Goal: Task Accomplishment & Management: Manage account settings

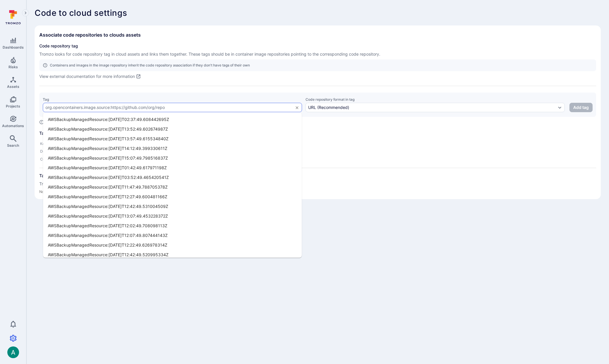
click at [132, 106] on input "text" at bounding box center [167, 107] width 245 height 5
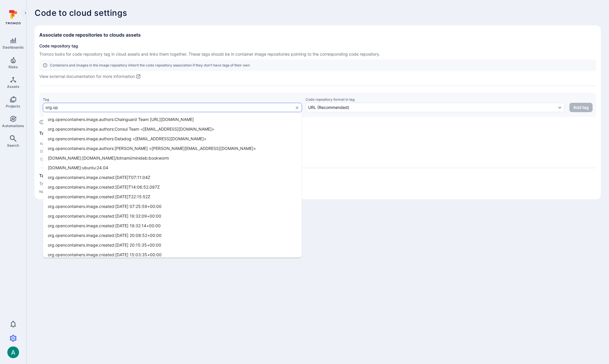
click at [129, 107] on input "org.op" at bounding box center [167, 107] width 245 height 5
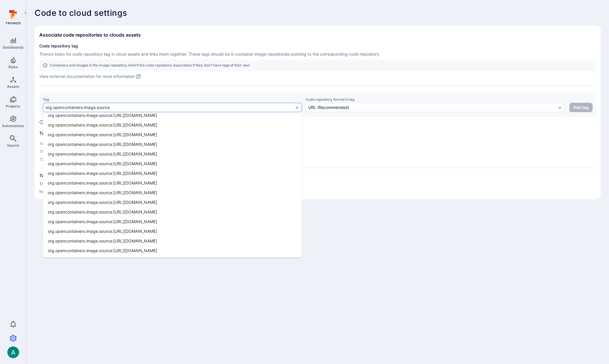
scroll to position [91, 0]
click at [174, 175] on li "org.opencontainers.image.source:https://github.com/makenotion/notion-next" at bounding box center [172, 174] width 259 height 10
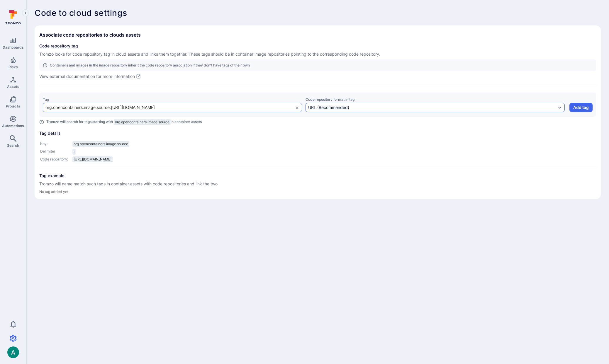
type input "org.opencontainers.image.source:https://github.com/makenotion/notion-next"
click at [353, 108] on div "URL (Recommended)" at bounding box center [432, 107] width 248 height 5
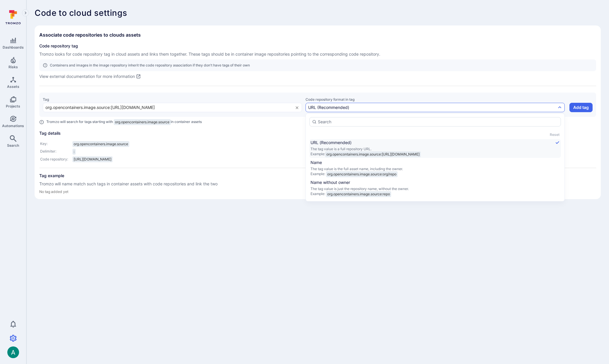
click at [381, 89] on div "Code repository tag Tromzo looks for code repository tag in cloud assets and li…" at bounding box center [317, 119] width 557 height 152
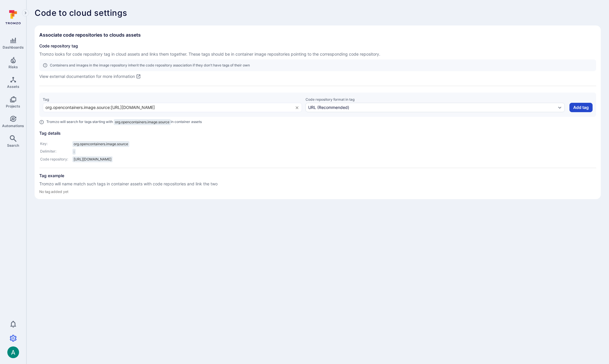
click at [587, 109] on button "Add tag" at bounding box center [580, 107] width 23 height 9
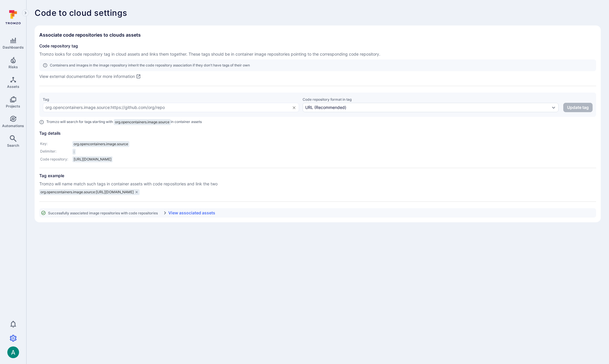
click at [203, 215] on link "View associated assets" at bounding box center [188, 213] width 53 height 6
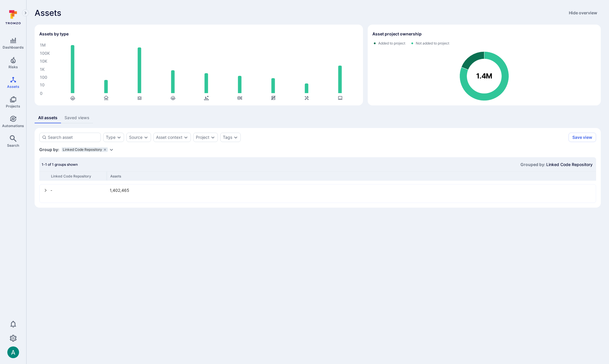
click at [45, 191] on icon "select group" at bounding box center [45, 190] width 5 height 5
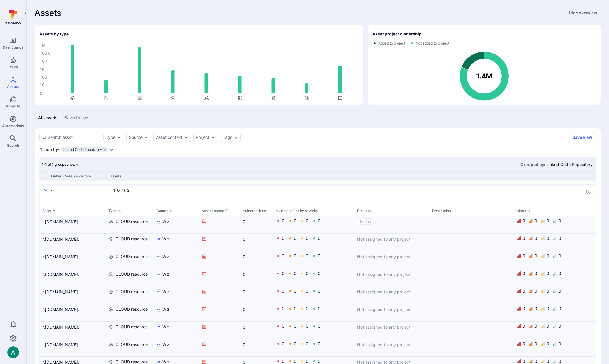
click at [45, 191] on icon "select group" at bounding box center [45, 190] width 5 height 5
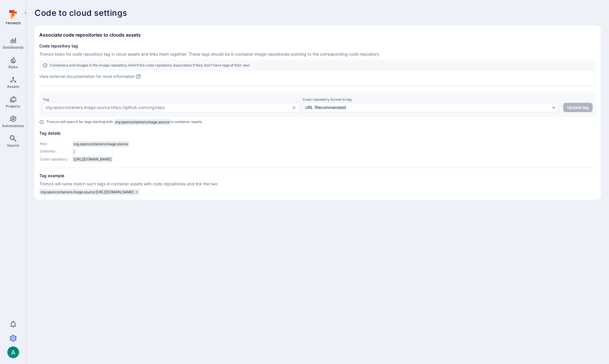
click at [90, 241] on body "Dashboards Risks Assets Projects Automations Search 0 Settings Integrations Mem…" at bounding box center [304, 182] width 609 height 364
click at [109, 223] on body "Dashboards Risks Assets Projects Automations Search 0 Settings Integrations Mem…" at bounding box center [304, 182] width 609 height 364
click at [102, 237] on body "Dashboards Risks Assets Projects Automations Search 0 Settings Integrations Mem…" at bounding box center [304, 182] width 609 height 364
click at [130, 194] on span "org.opencontainers.image.source:https://github.com/makenotion/notion-next" at bounding box center [86, 192] width 93 height 5
click at [49, 135] on span "Tag details" at bounding box center [317, 133] width 557 height 6
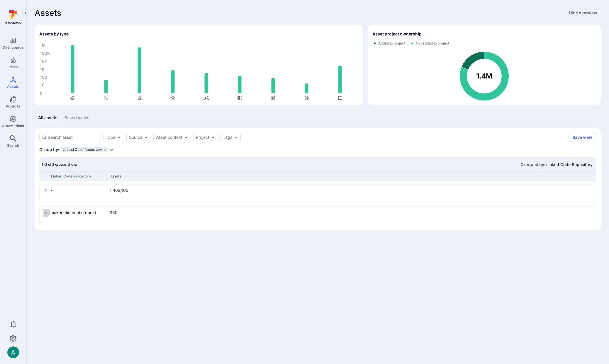
click at [45, 212] on icon "select group" at bounding box center [46, 212] width 2 height 3
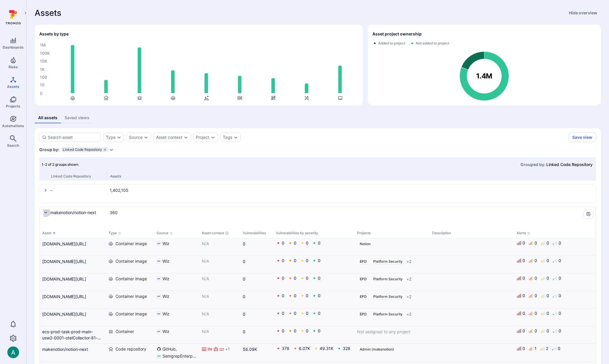
click at [45, 212] on icon "select group" at bounding box center [45, 213] width 5 height 5
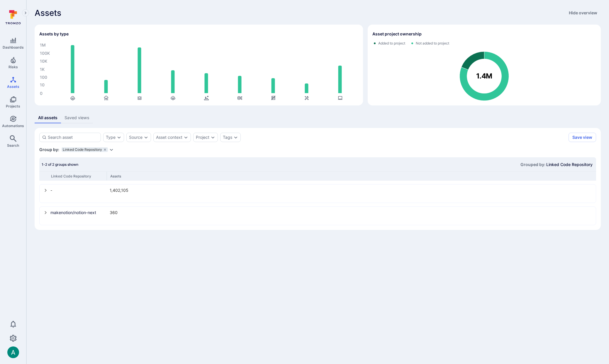
drag, startPoint x: 151, startPoint y: 250, endPoint x: 123, endPoint y: 241, distance: 29.3
click at [150, 249] on body "Dashboards Risks Assets Projects Automations Search 0 Assets Assets Pull reques…" at bounding box center [304, 182] width 609 height 364
click at [45, 213] on icon "select group" at bounding box center [45, 213] width 5 height 5
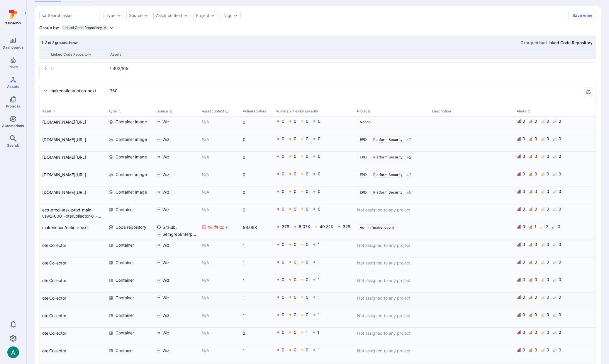
scroll to position [61, 0]
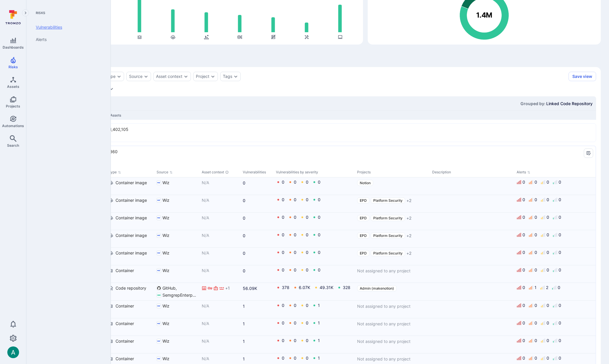
click at [55, 24] on link "Vulnerabilities" at bounding box center [67, 27] width 72 height 12
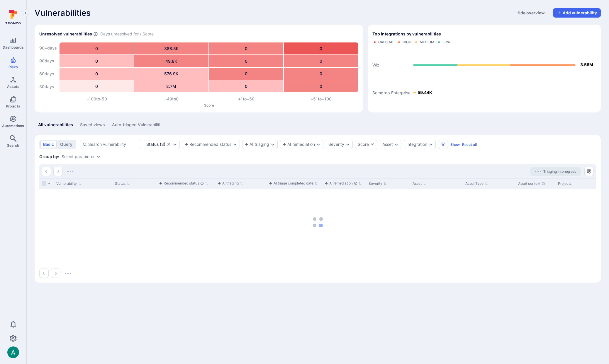
click at [93, 157] on div "Select parameter" at bounding box center [78, 157] width 33 height 5
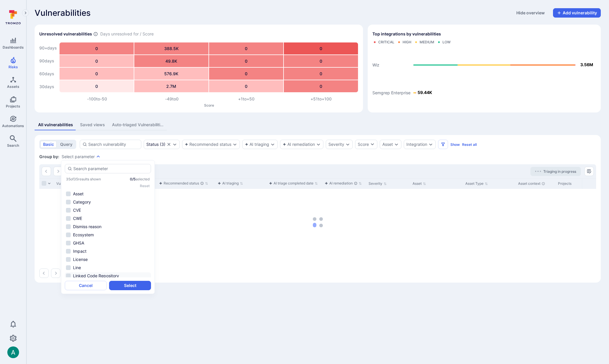
click at [122, 276] on li "Linked Code Repository" at bounding box center [108, 276] width 86 height 7
click at [130, 287] on button "Select" at bounding box center [130, 285] width 42 height 9
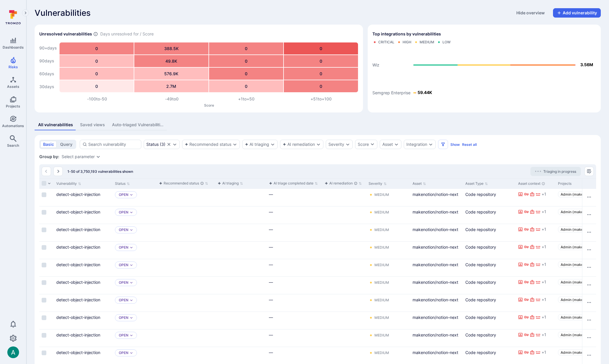
click at [76, 155] on div "Select parameter" at bounding box center [78, 157] width 33 height 5
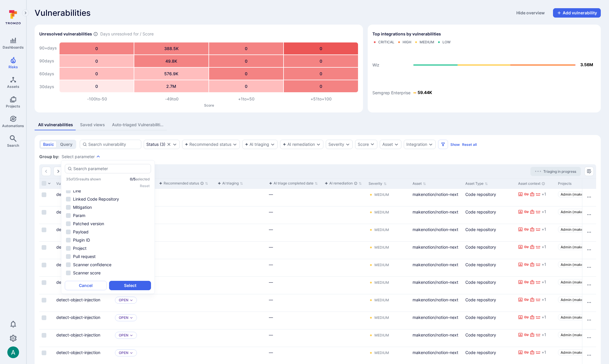
scroll to position [65, 0]
click at [99, 209] on li "Linked Code Repository" at bounding box center [108, 211] width 86 height 7
click at [136, 284] on button "Select" at bounding box center [130, 285] width 42 height 9
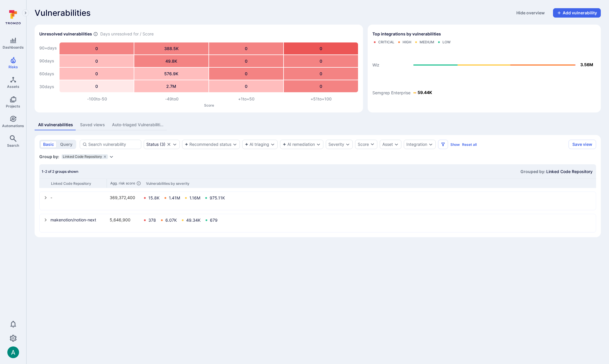
click at [43, 220] on div "makenotion/notion-next 5,646,900 378 6.07K 49.34K 679" at bounding box center [318, 224] width 556 height 18
click at [46, 219] on icon "select group" at bounding box center [46, 220] width 2 height 3
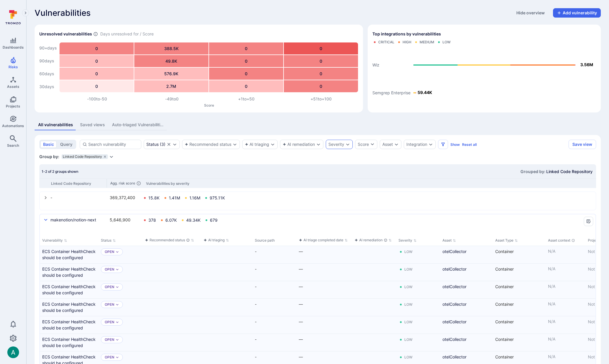
click at [337, 145] on div "Severity" at bounding box center [336, 144] width 16 height 5
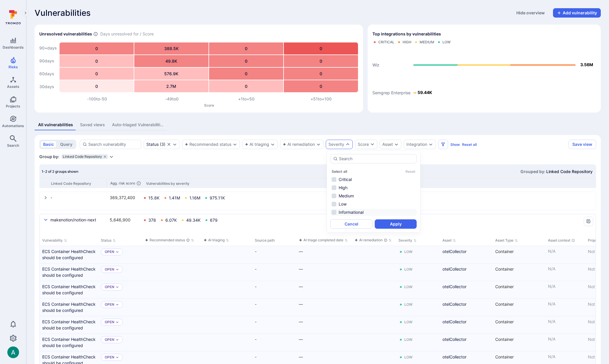
drag, startPoint x: 344, startPoint y: 179, endPoint x: 365, endPoint y: 209, distance: 36.8
click at [344, 179] on li "Critical" at bounding box center [373, 179] width 86 height 7
click at [405, 225] on button "Apply" at bounding box center [396, 224] width 42 height 9
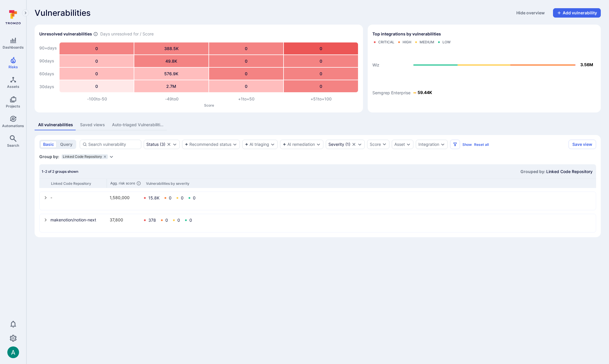
click at [46, 219] on icon "select group" at bounding box center [45, 220] width 5 height 5
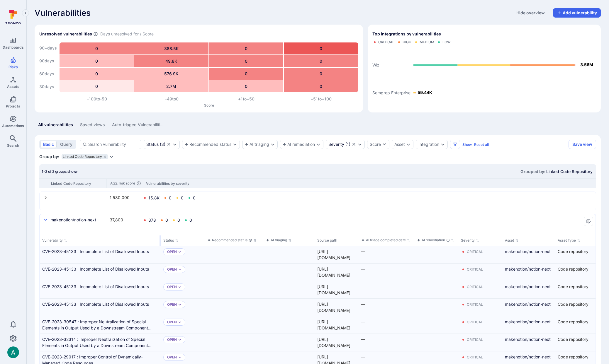
drag, startPoint x: 98, startPoint y: 240, endPoint x: 160, endPoint y: 237, distance: 62.5
click at [160, 237] on div "select group" at bounding box center [160, 241] width 1 height 10
click at [124, 251] on link "CVE-2023-45133 : Incomplete List of Disallowed Inputs" at bounding box center [100, 252] width 116 height 6
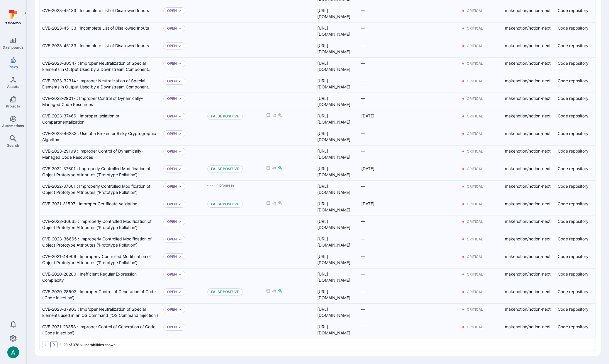
click at [55, 344] on icon "Go to the next page" at bounding box center [54, 345] width 5 height 5
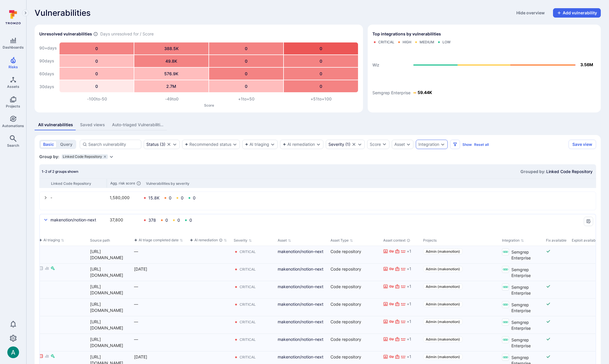
click at [432, 142] on div "Integration" at bounding box center [432, 144] width 32 height 9
click at [432, 187] on li "Wiz" at bounding box center [464, 187] width 86 height 7
click at [481, 197] on button "Apply" at bounding box center [486, 199] width 42 height 9
click at [433, 146] on div "Integration" at bounding box center [428, 144] width 21 height 5
click at [436, 189] on li "Wiz" at bounding box center [464, 187] width 86 height 7
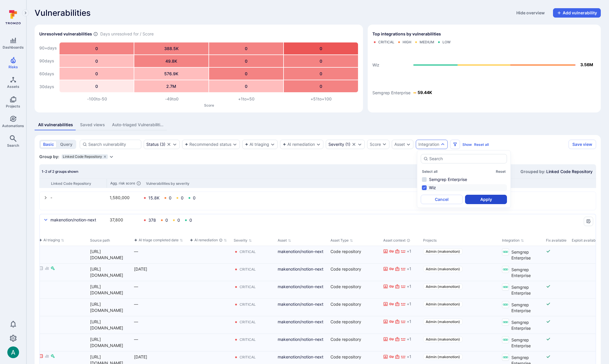
click at [483, 199] on button "Apply" at bounding box center [486, 199] width 42 height 9
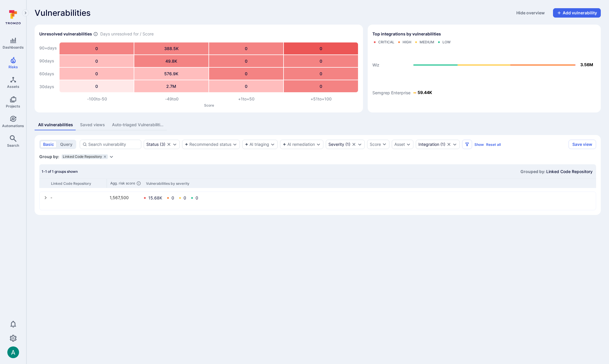
click at [43, 197] on div "- 1,567,500 15.68K 0 0 0" at bounding box center [318, 201] width 556 height 18
click at [45, 197] on icon "select group" at bounding box center [46, 197] width 2 height 3
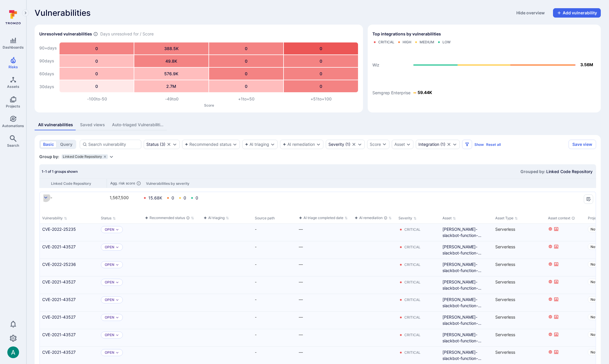
click at [45, 197] on icon "select group" at bounding box center [45, 198] width 5 height 5
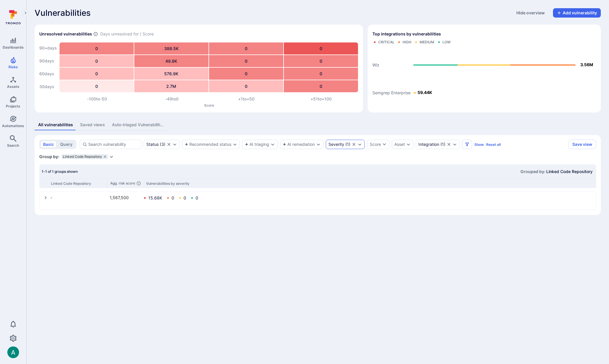
click at [347, 144] on div "Severity ( 1 )" at bounding box center [339, 144] width 22 height 5
click at [357, 191] on li "High" at bounding box center [373, 187] width 86 height 7
click at [400, 224] on button "Apply" at bounding box center [396, 224] width 42 height 9
click at [339, 144] on div "Severity" at bounding box center [336, 144] width 16 height 5
click at [344, 188] on li "High" at bounding box center [373, 187] width 86 height 7
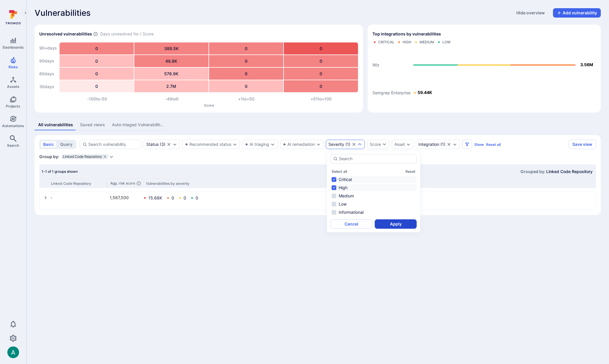
click at [394, 223] on button "Apply" at bounding box center [396, 224] width 42 height 9
click at [342, 145] on div "Severity" at bounding box center [336, 144] width 16 height 5
drag, startPoint x: 341, startPoint y: 194, endPoint x: 341, endPoint y: 198, distance: 4.1
click at [341, 194] on li "Medium" at bounding box center [373, 196] width 86 height 7
click at [393, 223] on button "Apply" at bounding box center [396, 224] width 42 height 9
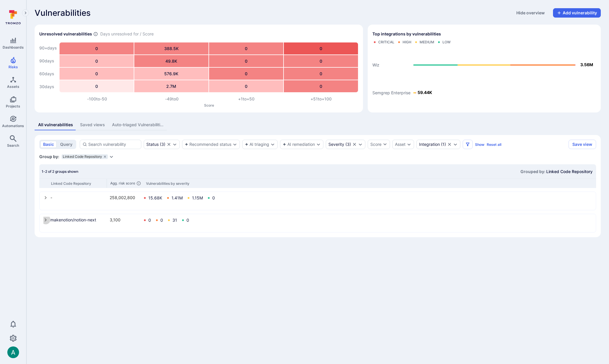
click at [45, 220] on icon "select group" at bounding box center [45, 220] width 5 height 5
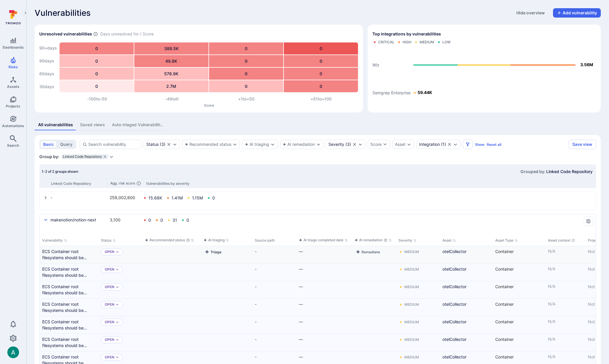
click at [211, 252] on button "Triage" at bounding box center [212, 252] width 19 height 7
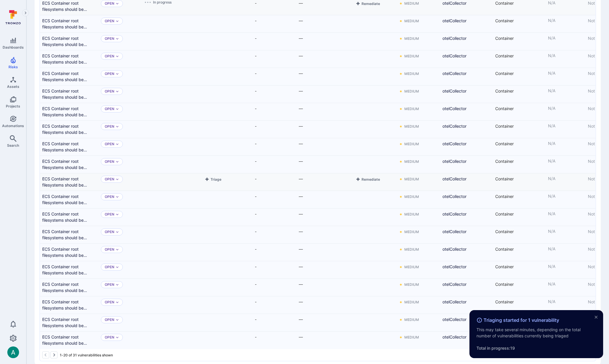
scroll to position [259, 0]
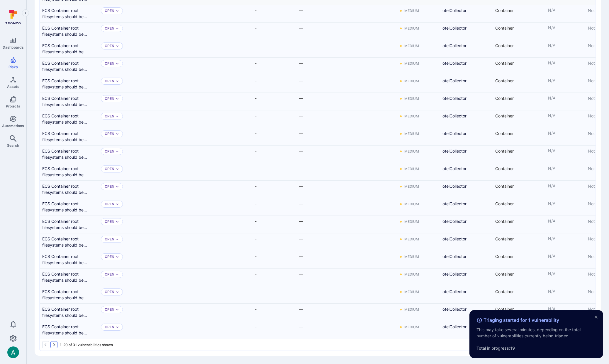
click at [53, 345] on icon "Go to the next page" at bounding box center [54, 345] width 5 height 5
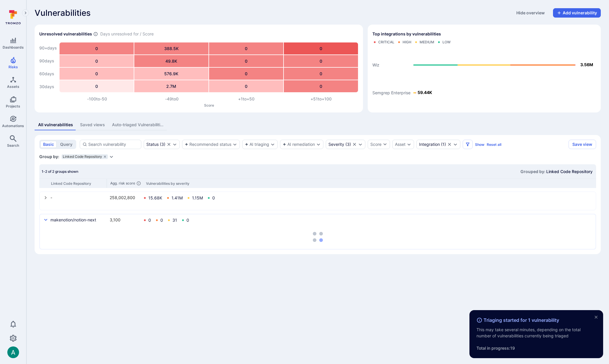
scroll to position [0, 0]
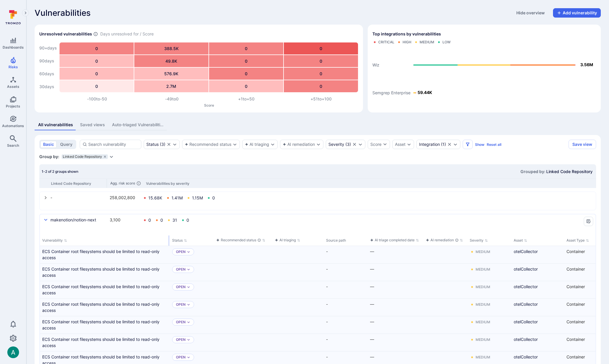
drag, startPoint x: 97, startPoint y: 240, endPoint x: 168, endPoint y: 240, distance: 71.2
click at [169, 240] on div "select group" at bounding box center [169, 241] width 1 height 10
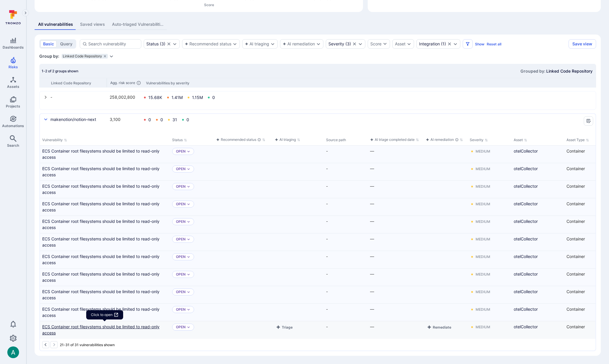
click at [144, 328] on link "ECS Container root filesystems should be limited to read-only access" at bounding box center [104, 330] width 125 height 12
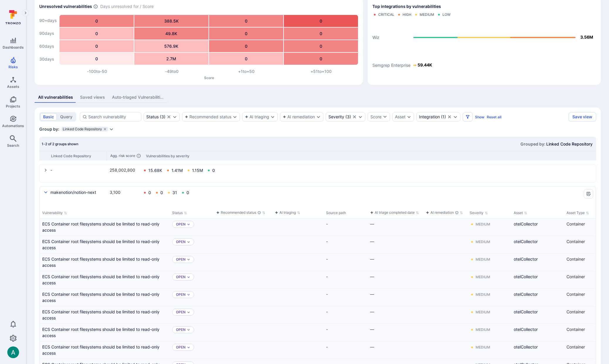
scroll to position [0, 0]
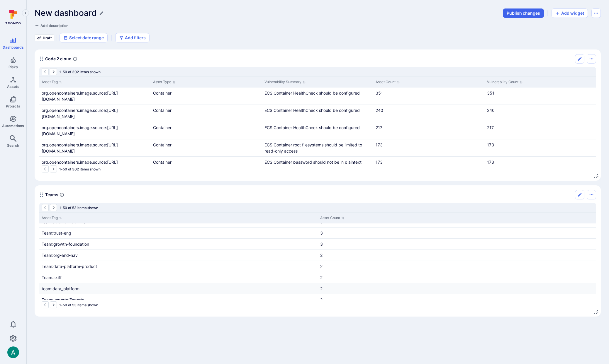
scroll to position [287, 0]
click at [579, 194] on icon "Edit" at bounding box center [579, 195] width 5 height 5
click at [325, 284] on link "407" at bounding box center [324, 284] width 8 height 5
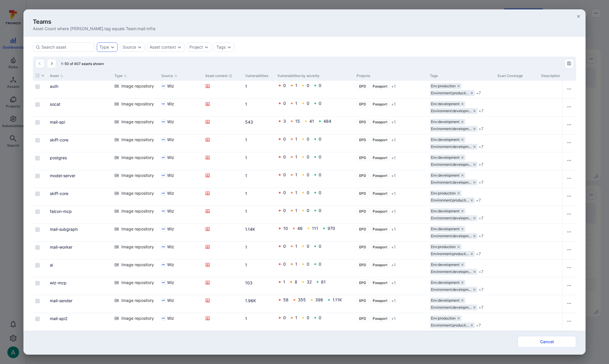
click at [106, 47] on div "Type" at bounding box center [104, 47] width 10 height 5
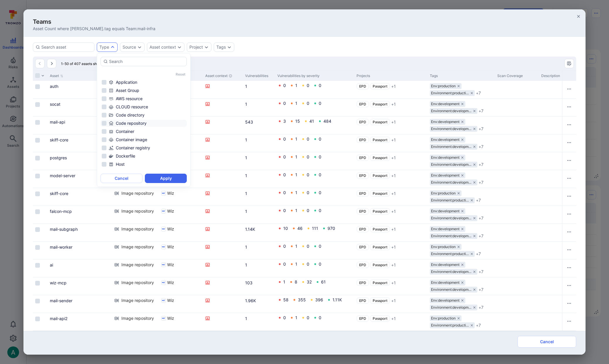
click at [141, 125] on div "Code repository" at bounding box center [147, 124] width 77 height 6
click at [169, 178] on button "Apply" at bounding box center [166, 178] width 42 height 9
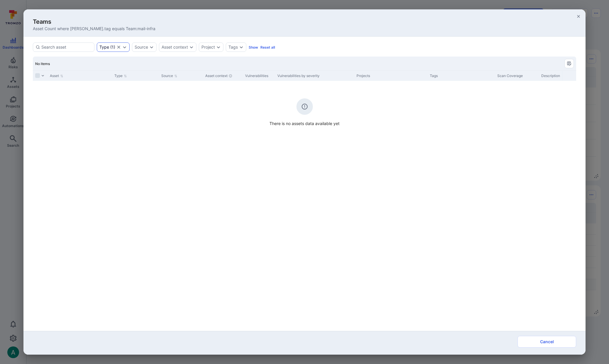
click at [117, 47] on icon "Clear selection" at bounding box center [118, 47] width 5 height 5
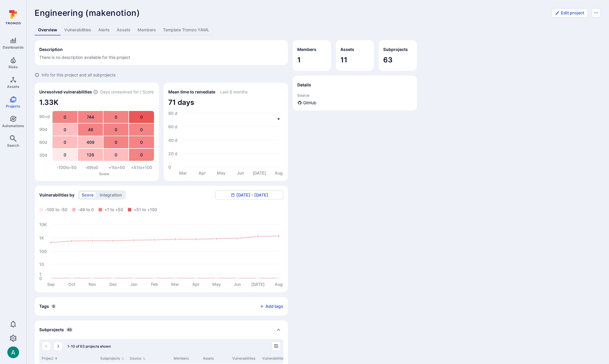
click at [126, 28] on link "Assets" at bounding box center [123, 30] width 21 height 11
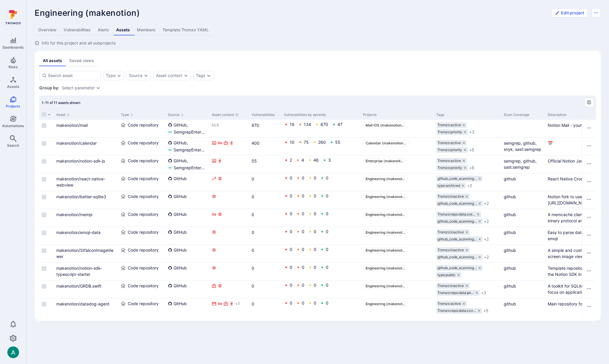
click at [47, 30] on link "Overview" at bounding box center [48, 30] width 26 height 11
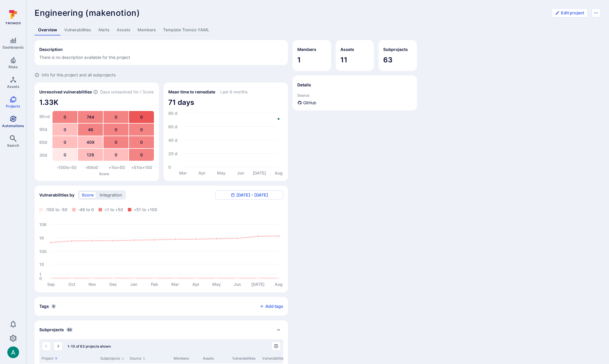
click at [13, 123] on link "Automations" at bounding box center [13, 121] width 26 height 17
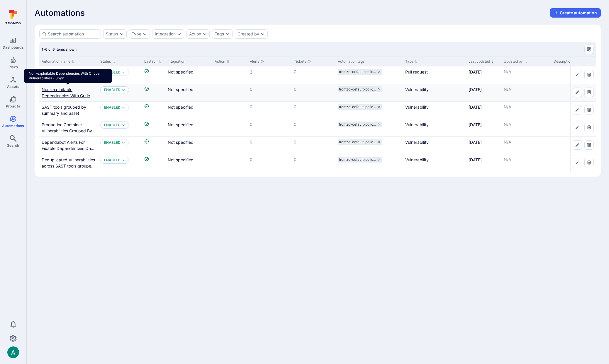
click at [73, 96] on link "Non-exploitable Dependencies With Critical Vulnerabilities - Snyk" at bounding box center [68, 95] width 52 height 17
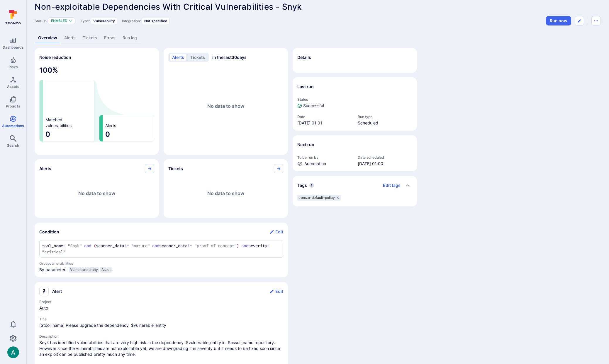
scroll to position [7, 0]
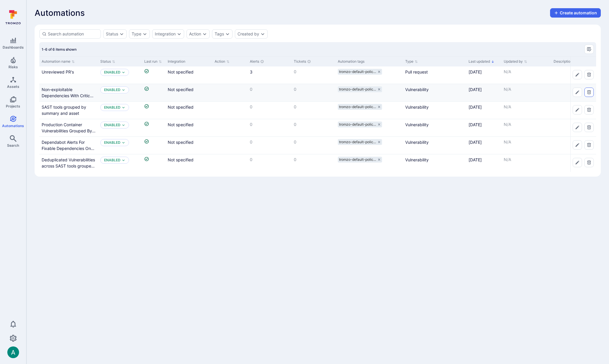
click at [592, 92] on button "Delete automation" at bounding box center [588, 92] width 9 height 9
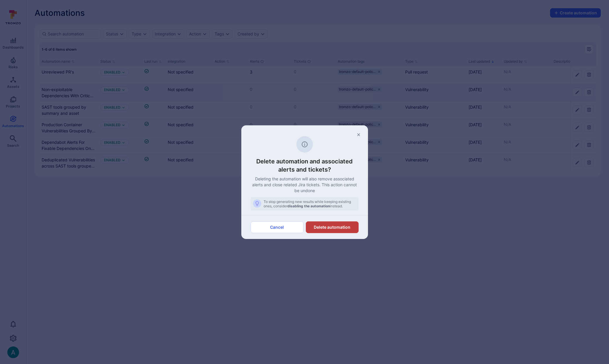
click at [349, 227] on button "Delete automation" at bounding box center [332, 228] width 53 height 12
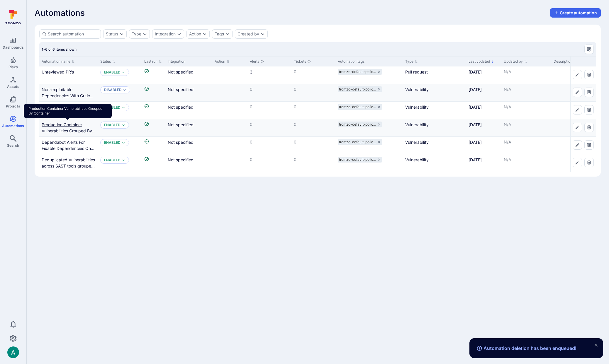
click at [63, 128] on link "Production Container Vulnerabilities Grouped By Container" at bounding box center [69, 130] width 54 height 17
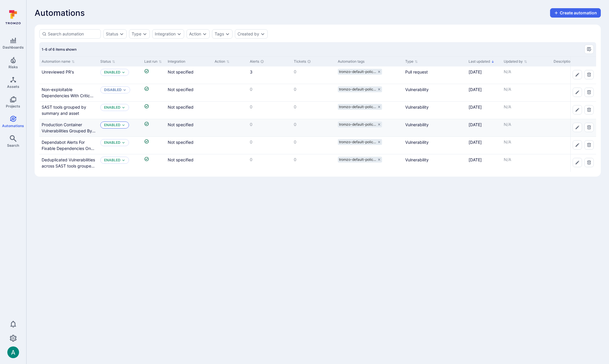
click at [118, 124] on p "Enabled" at bounding box center [112, 125] width 16 height 5
click at [122, 148] on span "Disabled" at bounding box center [114, 148] width 18 height 4
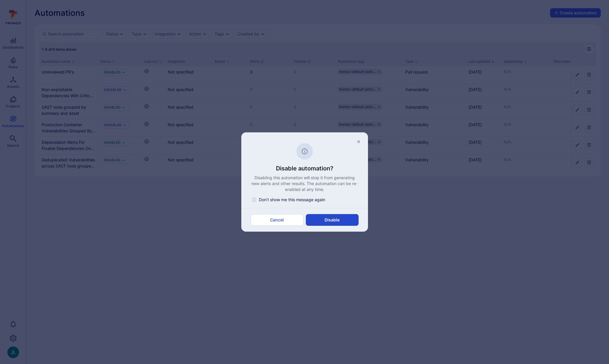
click at [328, 223] on button "Disable" at bounding box center [332, 220] width 53 height 12
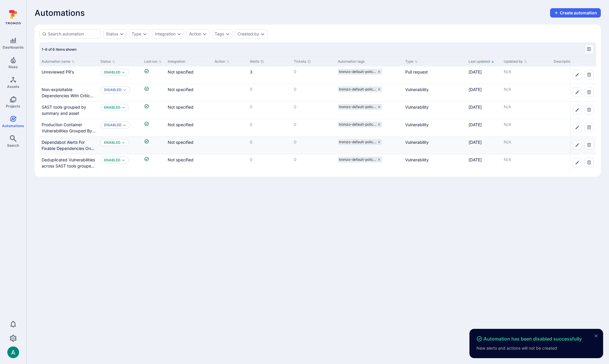
click at [73, 145] on div "Dependabot Alerts For Fixable Dependencies On Priority Repositories" at bounding box center [69, 145] width 54 height 12
click at [76, 141] on link "Dependabot Alerts For Fixable Dependencies On Priority Repositories" at bounding box center [68, 148] width 53 height 17
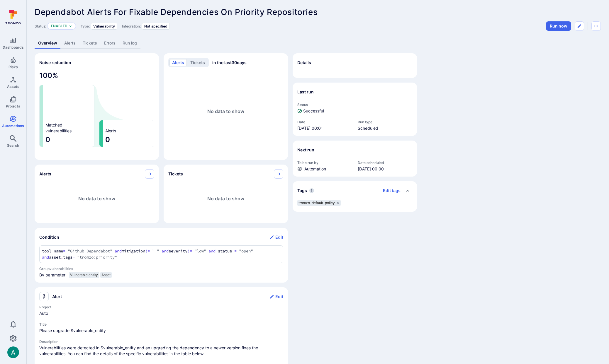
scroll to position [1, 0]
click at [600, 25] on button "Automation menu" at bounding box center [595, 26] width 9 height 9
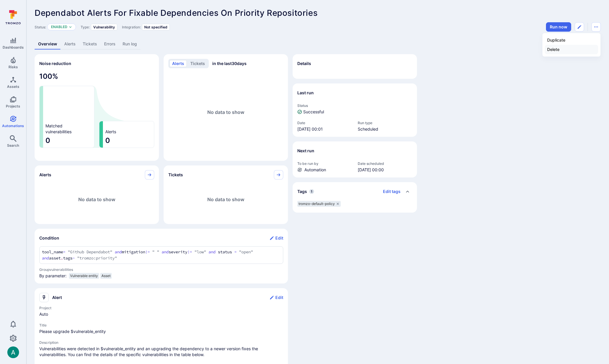
click at [567, 48] on li "Delete" at bounding box center [571, 49] width 53 height 9
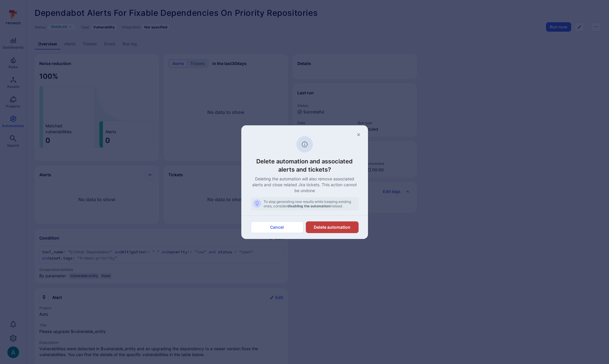
click at [343, 224] on button "Delete automation" at bounding box center [332, 228] width 53 height 12
